Goal: Task Accomplishment & Management: Use online tool/utility

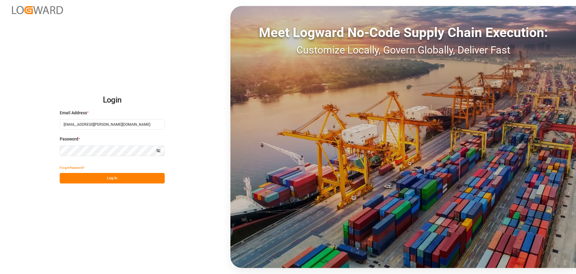
click at [104, 178] on button "Log In" at bounding box center [112, 178] width 105 height 11
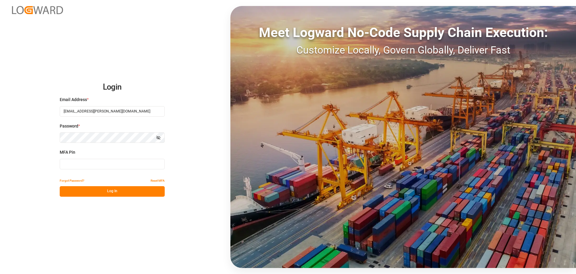
click at [90, 166] on input at bounding box center [112, 164] width 105 height 11
type input "092100"
click at [99, 192] on button "Log In" at bounding box center [112, 191] width 105 height 11
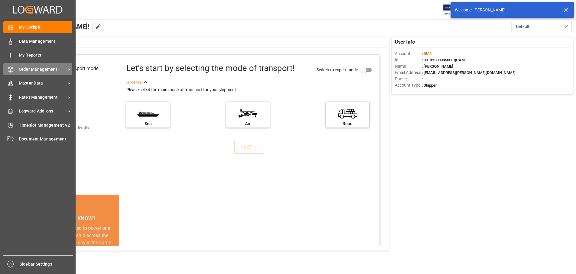
click at [12, 66] on icon at bounding box center [11, 69] width 6 height 6
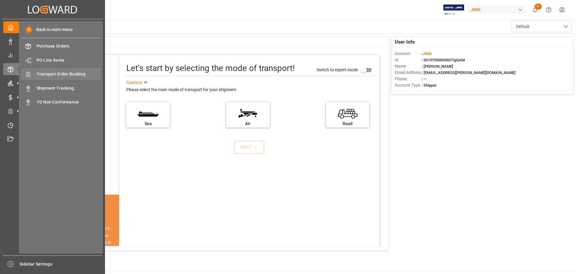
click at [68, 77] on span "Transport Order Booking" at bounding box center [69, 74] width 65 height 6
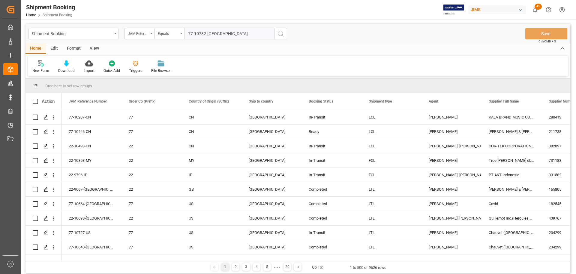
type input "77-10782-[GEOGRAPHIC_DATA]"
click at [280, 33] on icon "search button" at bounding box center [280, 33] width 7 height 7
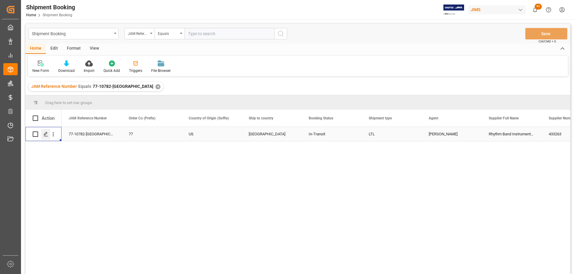
click at [44, 132] on icon "Press SPACE to select this row." at bounding box center [46, 134] width 5 height 5
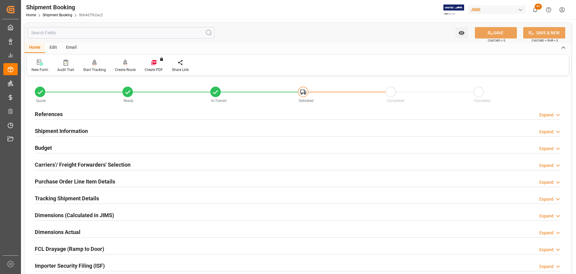
click at [76, 144] on div "Budget Expand" at bounding box center [298, 146] width 527 height 11
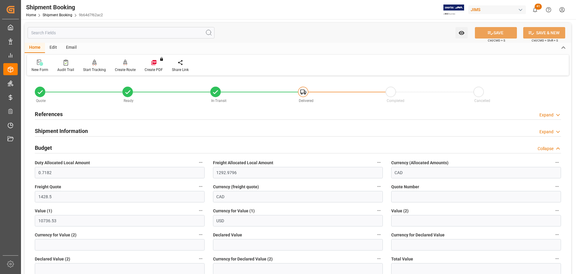
click at [76, 144] on div "Budget Collapse" at bounding box center [298, 146] width 527 height 11
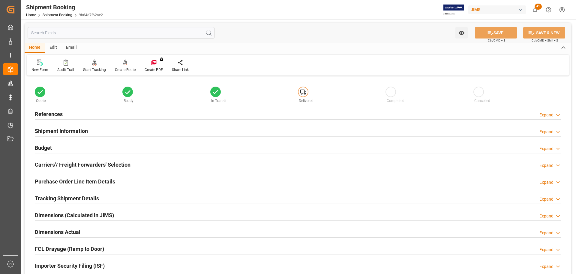
click at [76, 144] on div "Budget Expand" at bounding box center [298, 146] width 527 height 11
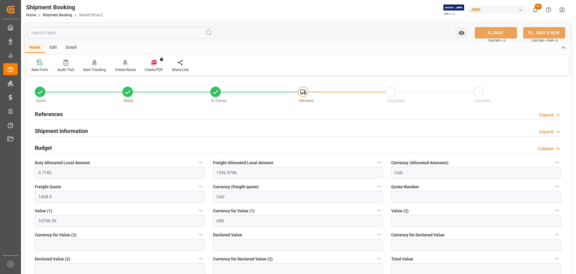
click at [76, 144] on div "Budget Collapse" at bounding box center [298, 146] width 527 height 11
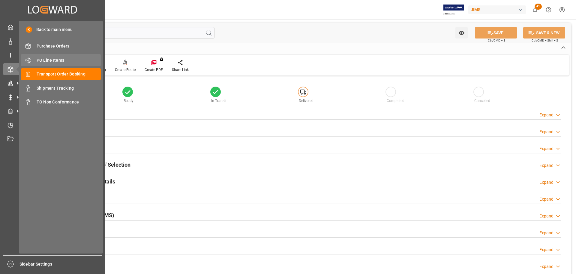
click at [51, 64] on div "PO Line Items PO Line Items" at bounding box center [61, 60] width 80 height 12
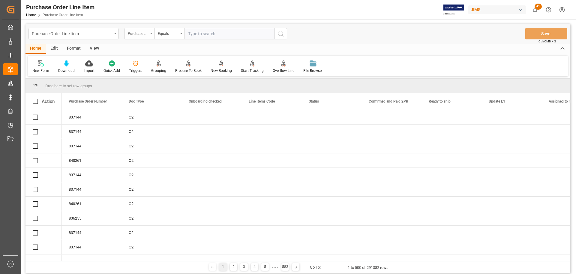
click at [139, 38] on div "Purchase Order Number" at bounding box center [140, 33] width 30 height 11
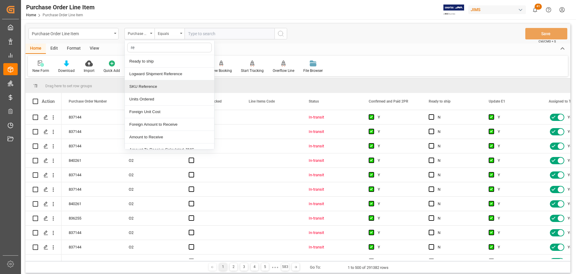
type input "ref"
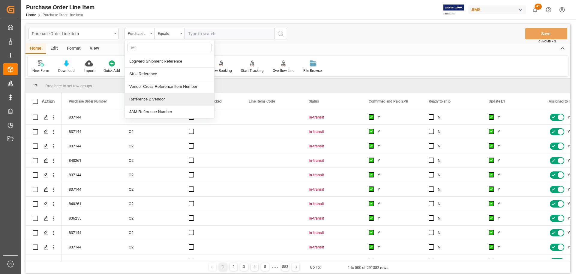
click at [152, 102] on div "Reference 2 Vendor" at bounding box center [169, 99] width 89 height 13
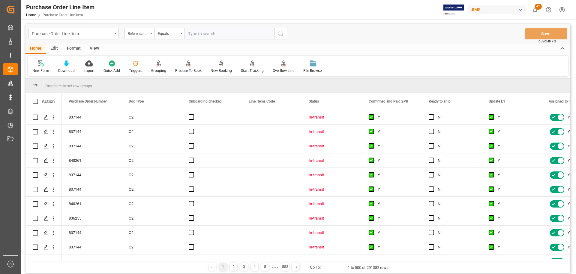
click at [210, 32] on input "text" at bounding box center [230, 33] width 90 height 11
paste input "77-10782-[GEOGRAPHIC_DATA]"
type input "77-10782-[GEOGRAPHIC_DATA]"
click at [278, 32] on icon "search button" at bounding box center [280, 33] width 7 height 7
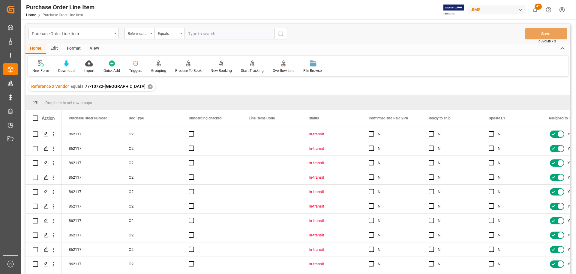
click at [94, 43] on div "Purchase Order Line Item Reference 2 Vendor Equals Save Ctrl/CMD + S" at bounding box center [298, 34] width 545 height 20
click at [93, 46] on div "View" at bounding box center [94, 49] width 18 height 10
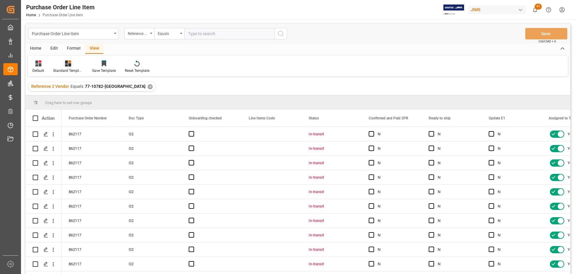
click at [69, 65] on icon at bounding box center [68, 63] width 6 height 6
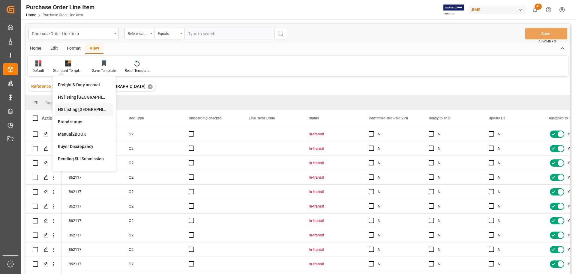
click at [73, 112] on div "HS Listing [GEOGRAPHIC_DATA]" at bounding box center [84, 109] width 53 height 6
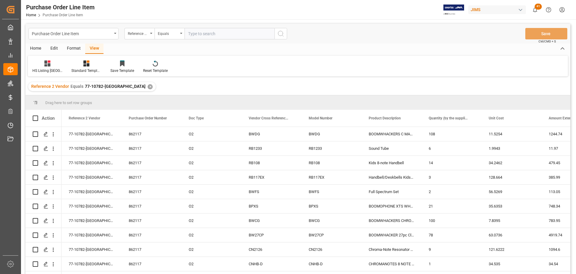
click at [30, 46] on div "Home" at bounding box center [36, 49] width 20 height 10
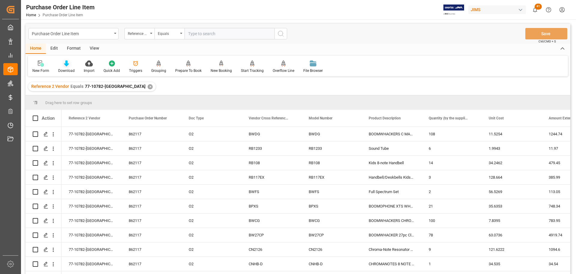
click at [65, 65] on icon at bounding box center [66, 63] width 5 height 6
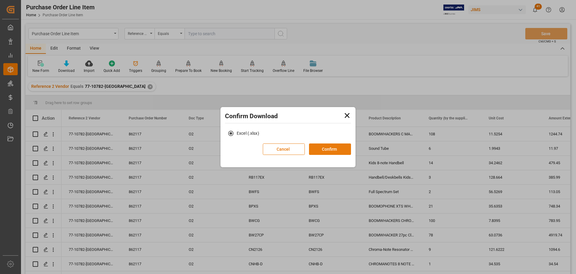
click at [318, 150] on button "Confirm" at bounding box center [330, 148] width 42 height 11
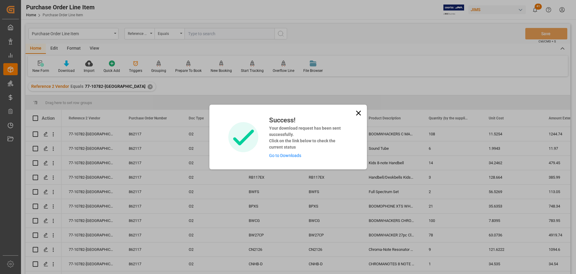
click at [292, 153] on link "Go to Downloads" at bounding box center [285, 155] width 32 height 5
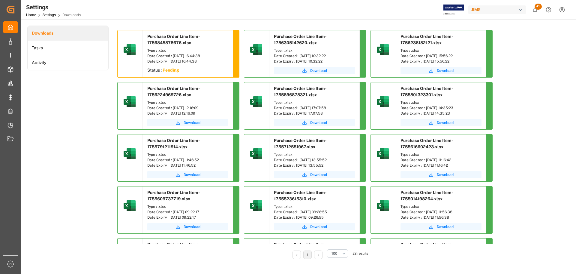
click at [75, 91] on div "Downloads Tasks Activity" at bounding box center [67, 146] width 81 height 241
click at [71, 91] on div "Downloads Tasks Activity" at bounding box center [67, 146] width 81 height 241
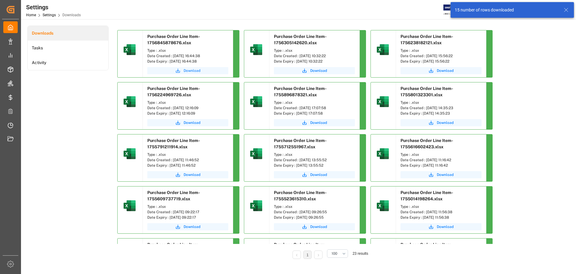
click at [180, 72] on icon "submit" at bounding box center [177, 70] width 5 height 5
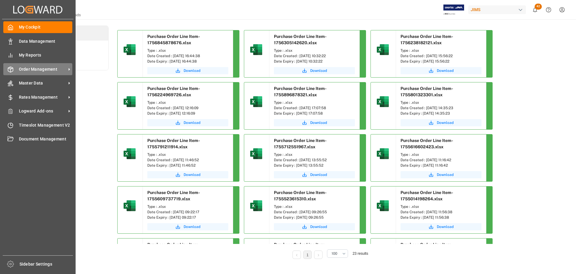
click at [14, 68] on div "Order Management Order Management" at bounding box center [37, 69] width 69 height 12
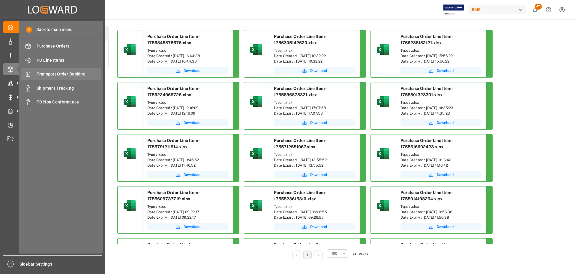
click at [70, 73] on span "Transport Order Booking" at bounding box center [69, 74] width 65 height 6
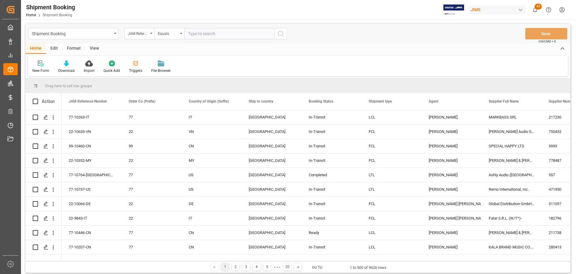
click at [199, 30] on input "text" at bounding box center [230, 33] width 90 height 11
paste input "77-10782-US RHYTHM BAND"
drag, startPoint x: 256, startPoint y: 35, endPoint x: 213, endPoint y: 42, distance: 44.4
click at [213, 42] on div "Shipment Booking JAM Reference Number Equals 77-10782-US RHYTHM BAND Save Ctrl/…" at bounding box center [298, 34] width 545 height 20
type input "77-10782-[GEOGRAPHIC_DATA]"
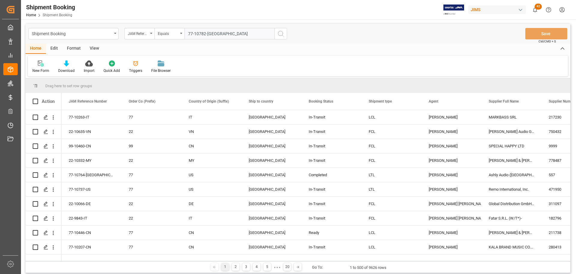
click at [281, 37] on icon "search button" at bounding box center [280, 33] width 7 height 7
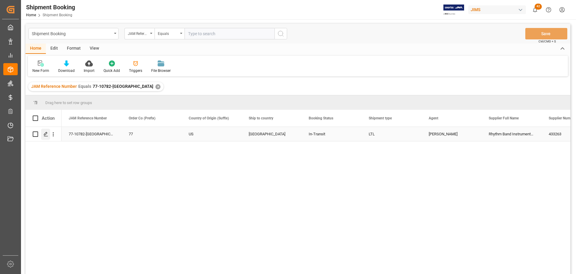
click at [47, 132] on icon "Press SPACE to select this row." at bounding box center [46, 134] width 5 height 5
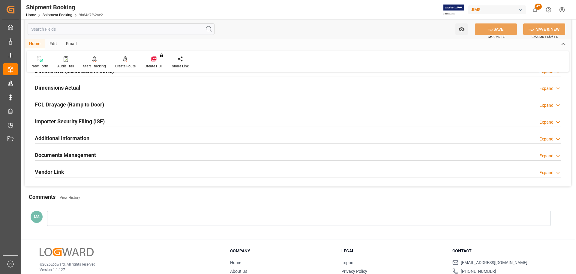
scroll to position [150, 0]
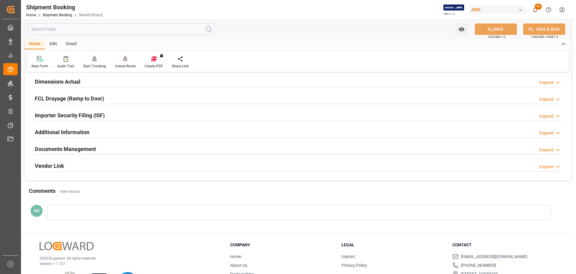
click at [131, 148] on div "Documents Management Expand" at bounding box center [298, 148] width 527 height 11
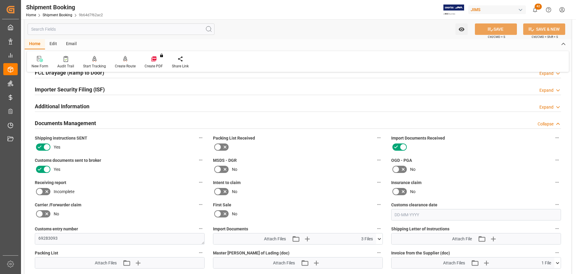
scroll to position [210, 0]
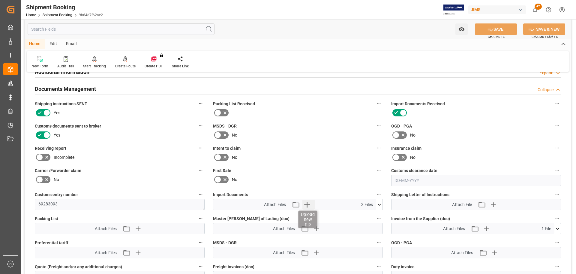
click at [306, 201] on icon "button" at bounding box center [307, 204] width 10 height 10
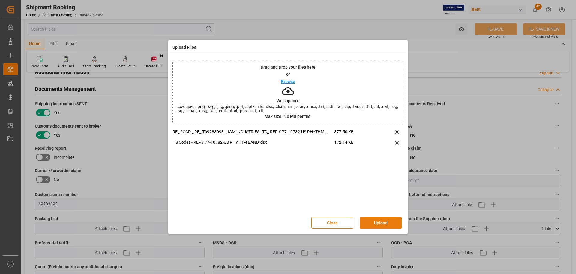
click at [388, 222] on button "Upload" at bounding box center [381, 222] width 42 height 11
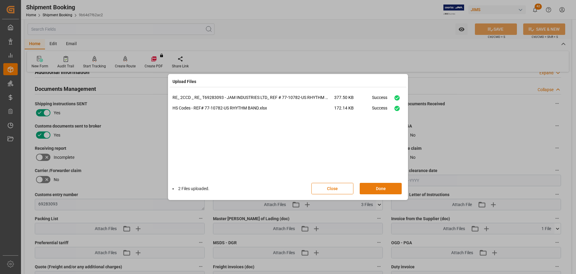
click at [381, 189] on button "Done" at bounding box center [381, 188] width 42 height 11
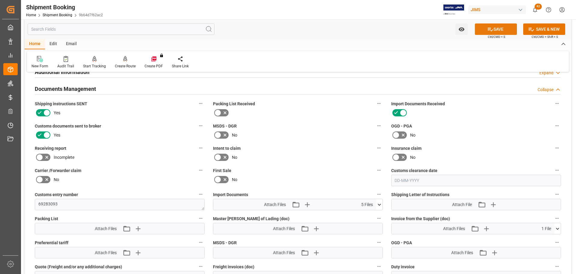
click at [497, 29] on button "SAVE" at bounding box center [496, 28] width 42 height 11
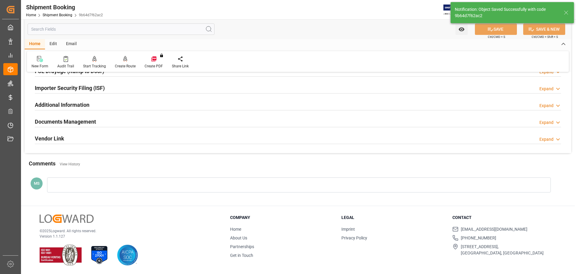
scroll to position [177, 0]
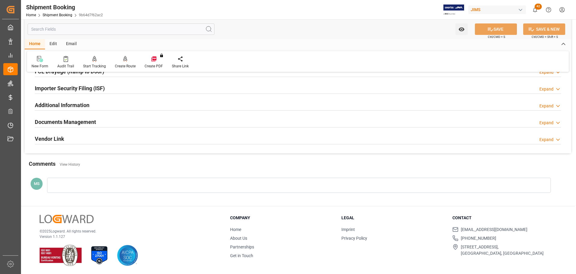
click at [111, 121] on div "Documents Management Expand" at bounding box center [298, 121] width 527 height 11
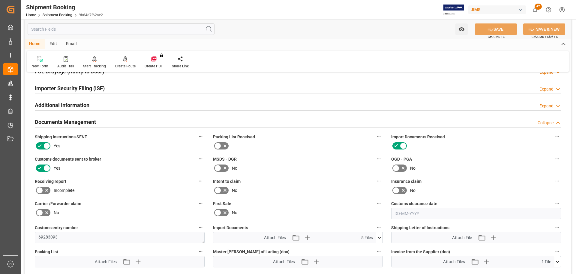
scroll to position [210, 0]
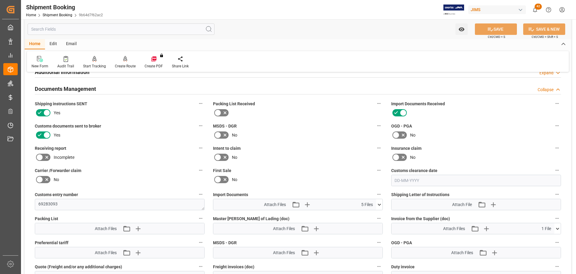
click at [381, 204] on icon at bounding box center [379, 204] width 6 height 6
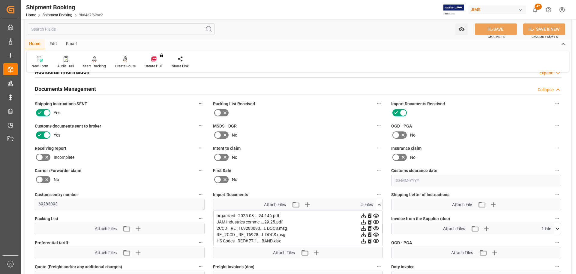
click at [66, 90] on h2 "Documents Management" at bounding box center [65, 89] width 61 height 8
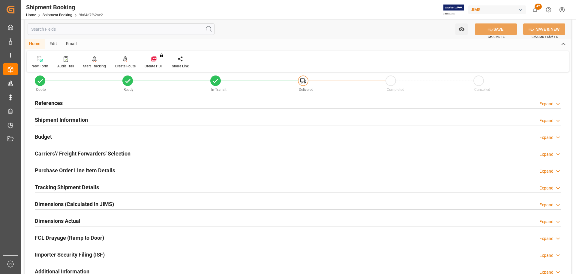
scroll to position [0, 0]
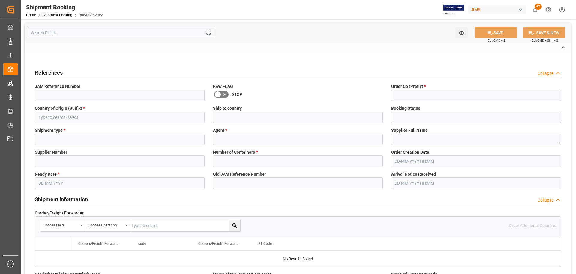
type textarea "69283093"
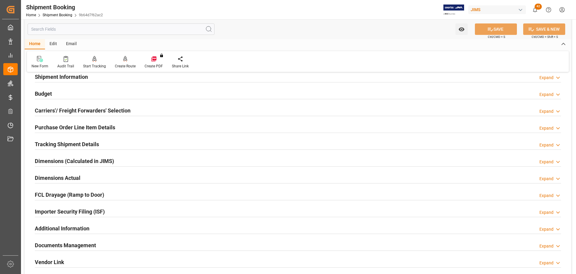
scroll to position [177, 0]
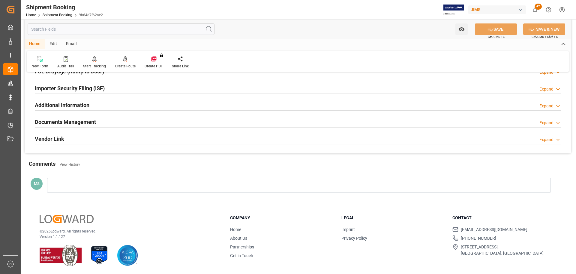
click at [131, 124] on div "Documents Management Expand" at bounding box center [298, 121] width 527 height 11
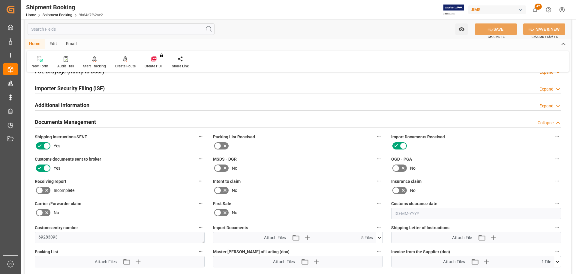
click at [132, 123] on div "Documents Management Collapse" at bounding box center [298, 121] width 527 height 11
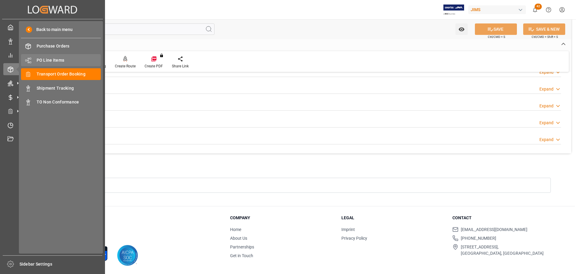
click at [41, 62] on span "PO Line Items" at bounding box center [69, 60] width 65 height 6
